Goal: Task Accomplishment & Management: Use online tool/utility

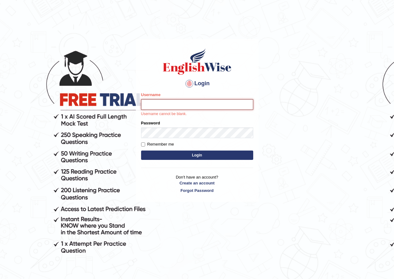
click at [182, 106] on input "Username" at bounding box center [197, 104] width 112 height 11
type input "sarugurung_parramatta"
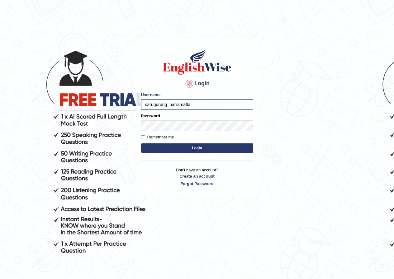
click at [200, 132] on form "Please fix the following errors: Username sarugurung_parramatta Password Rememb…" at bounding box center [197, 123] width 112 height 63
click at [141, 143] on button "Login" at bounding box center [197, 147] width 112 height 9
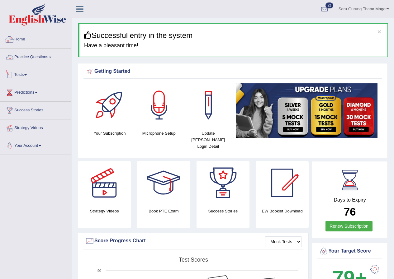
click at [25, 74] on link "Tests" at bounding box center [35, 74] width 71 height 16
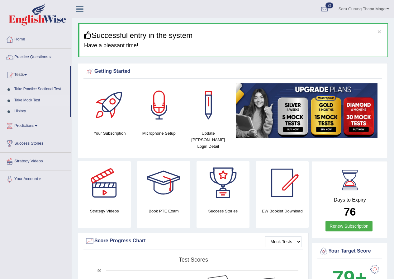
click at [29, 101] on link "Take Mock Test" at bounding box center [41, 100] width 58 height 11
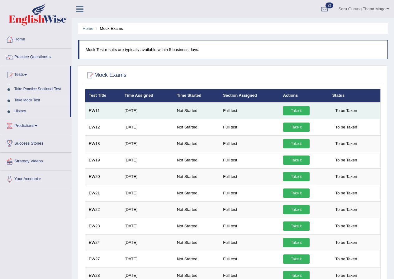
click at [301, 111] on link "Take it" at bounding box center [296, 110] width 26 height 9
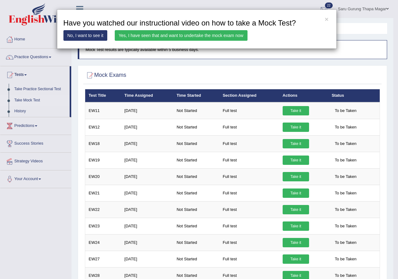
click at [218, 36] on link "Yes, I have seen that and want to undertake the mock exam now" at bounding box center [181, 35] width 133 height 11
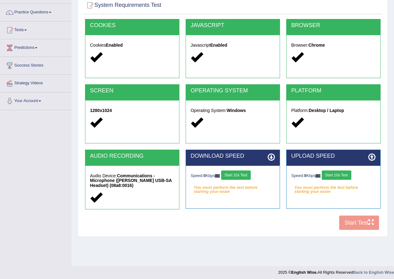
scroll to position [48, 0]
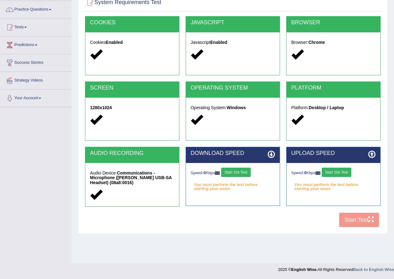
click at [235, 174] on button "Start 10s Test" at bounding box center [236, 172] width 30 height 9
click at [338, 174] on button "Start 10s Test" at bounding box center [336, 172] width 30 height 9
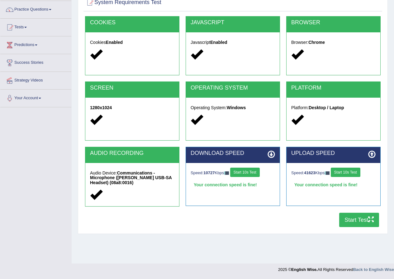
click at [350, 218] on button "Start Test" at bounding box center [359, 220] width 40 height 14
